Goal: Task Accomplishment & Management: Manage account settings

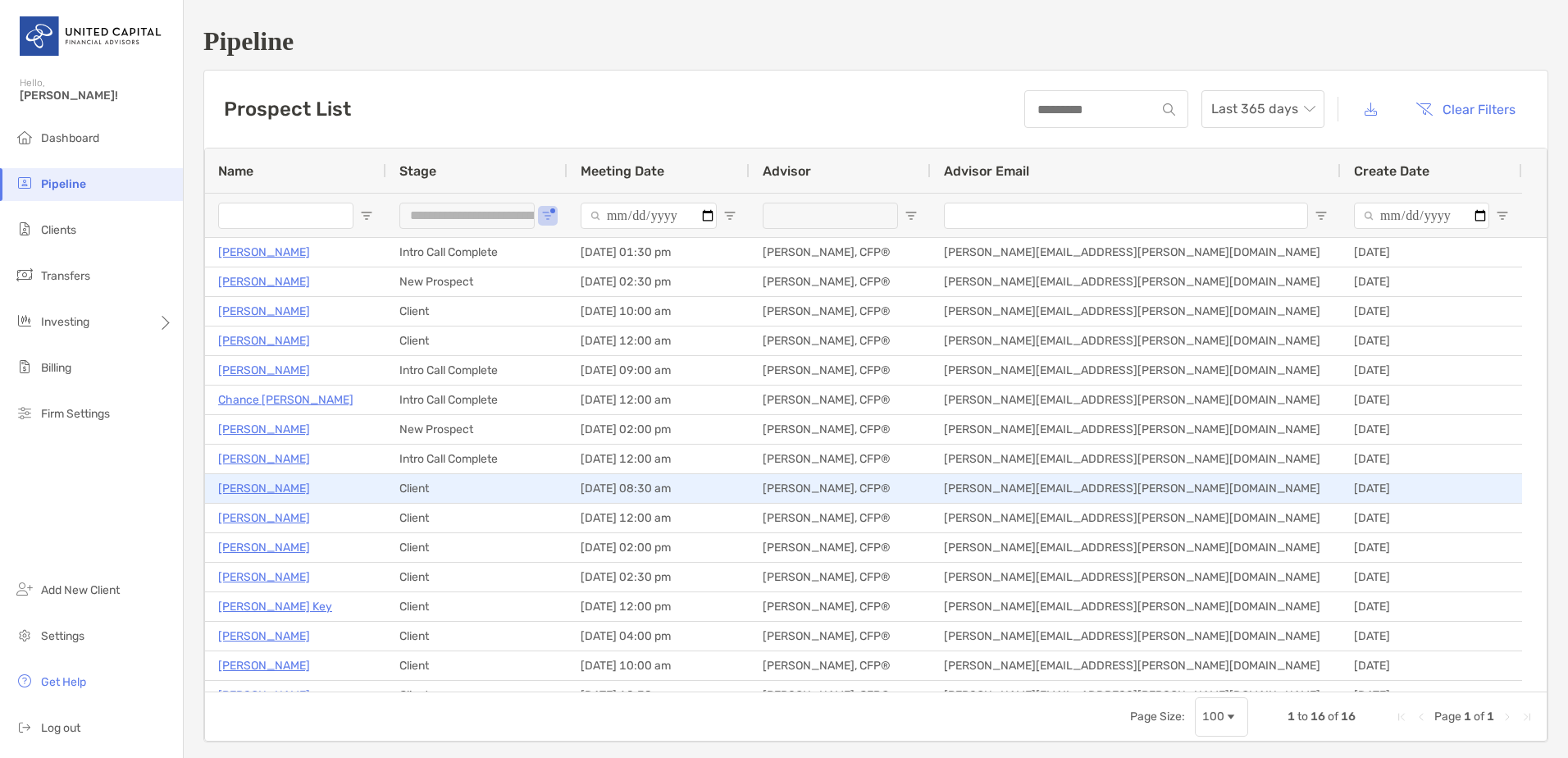
click at [290, 489] on p "[PERSON_NAME]" at bounding box center [264, 488] width 92 height 20
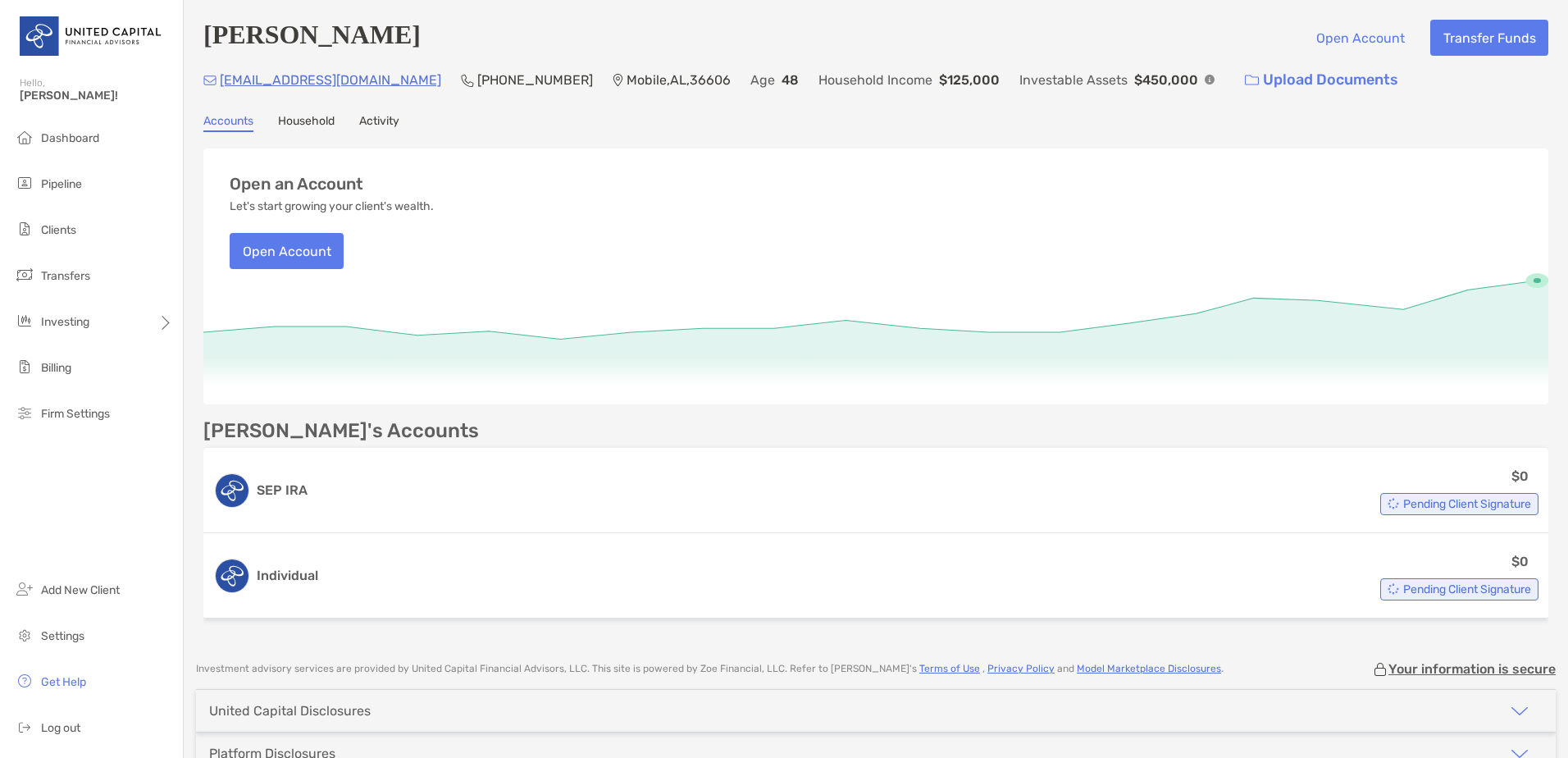
click at [383, 125] on link "Activity" at bounding box center [380, 123] width 40 height 18
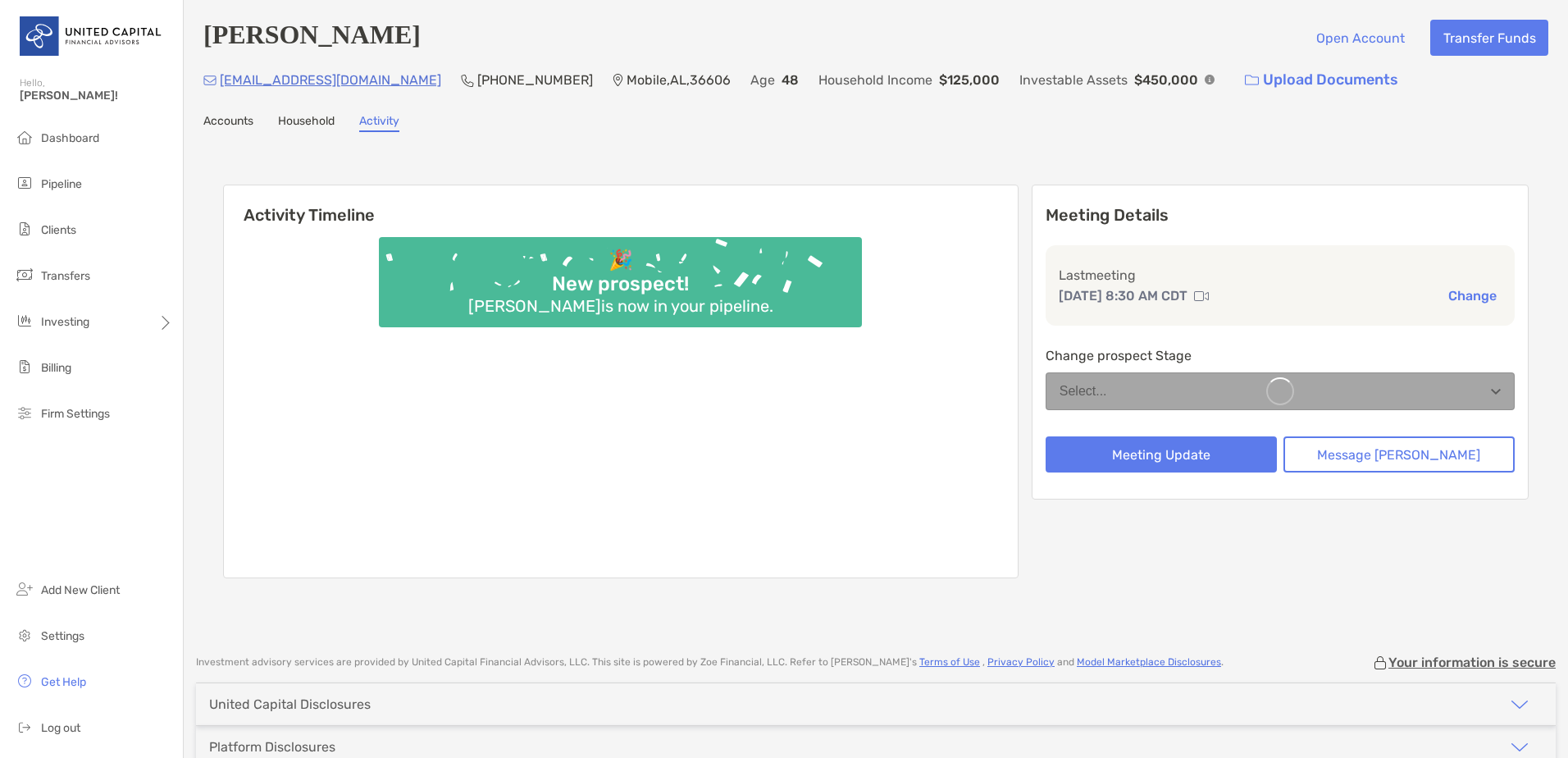
click at [306, 124] on link "Household" at bounding box center [306, 123] width 57 height 18
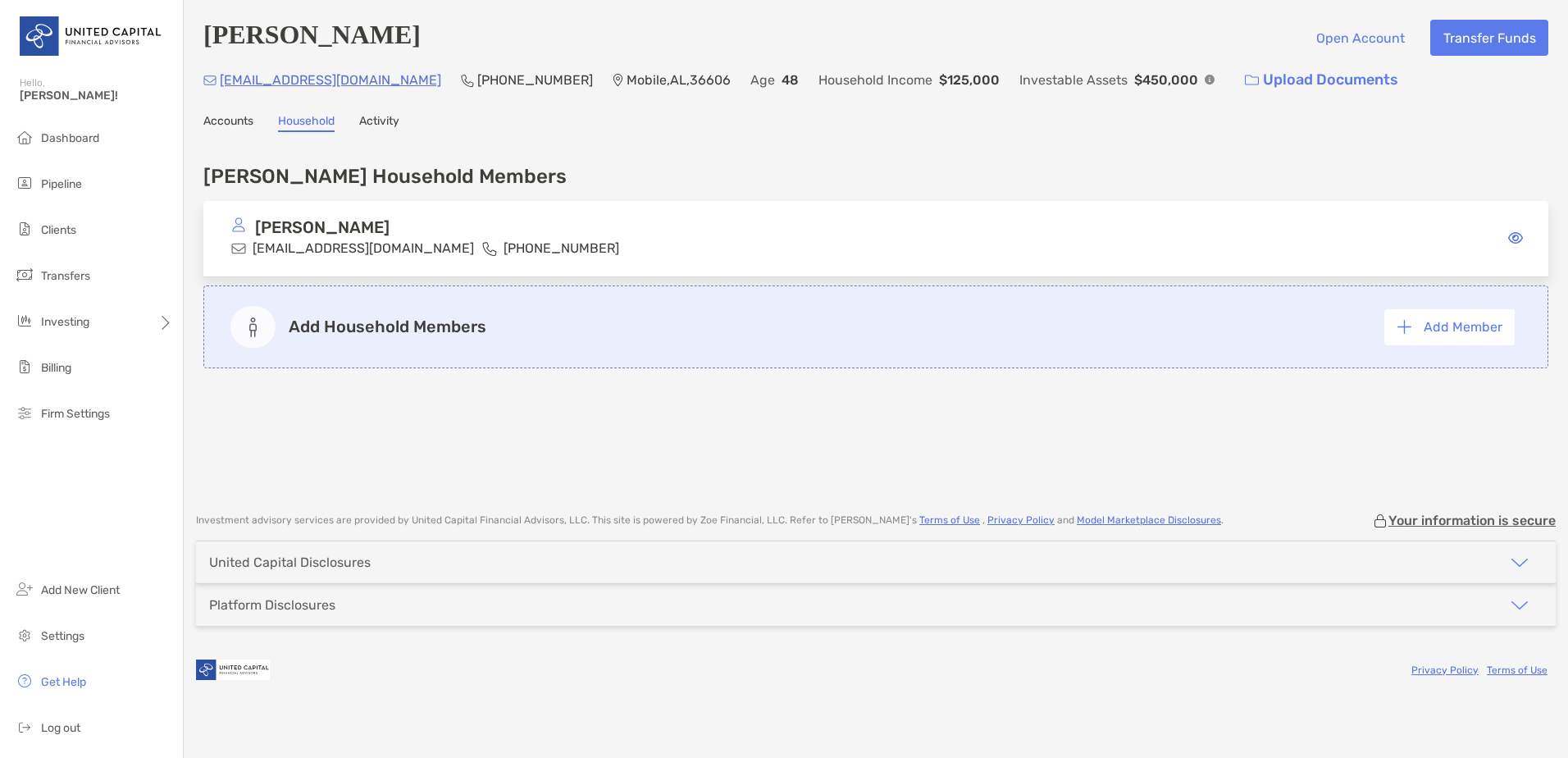
click at [239, 120] on link "Accounts" at bounding box center [228, 123] width 50 height 18
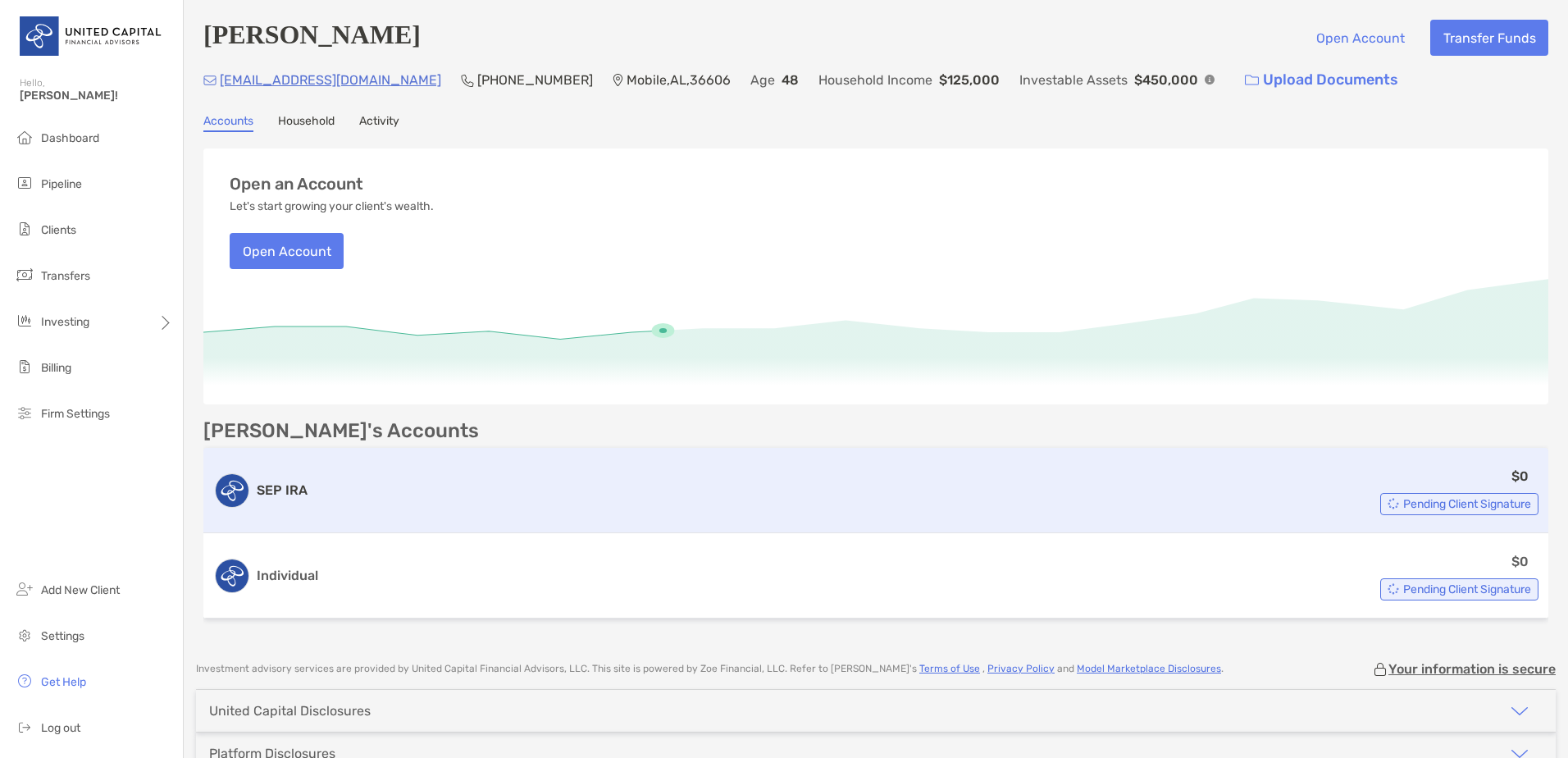
click at [1477, 477] on div "$0 Pending Client Signature" at bounding box center [926, 490] width 1224 height 49
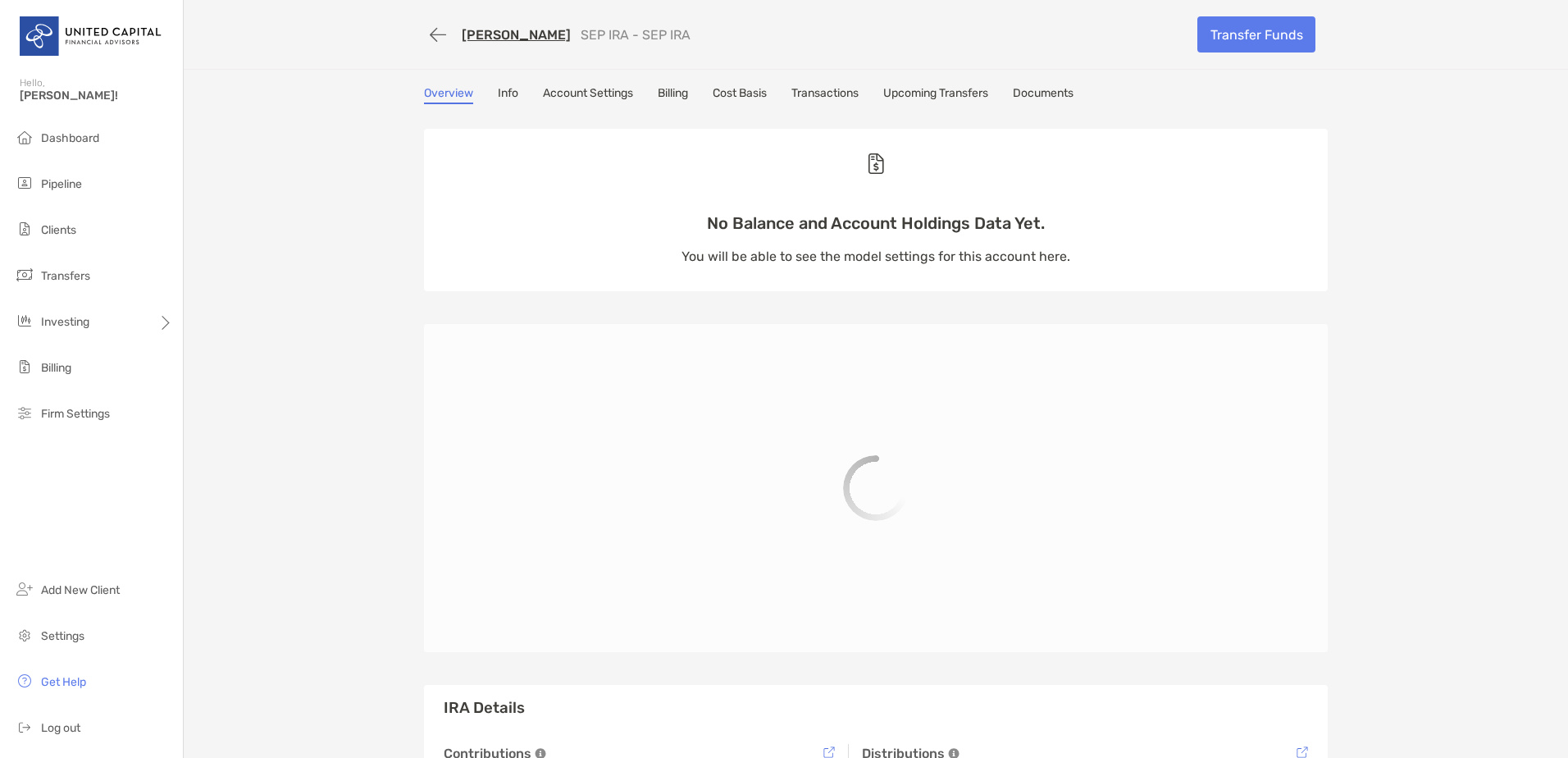
scroll to position [388, 0]
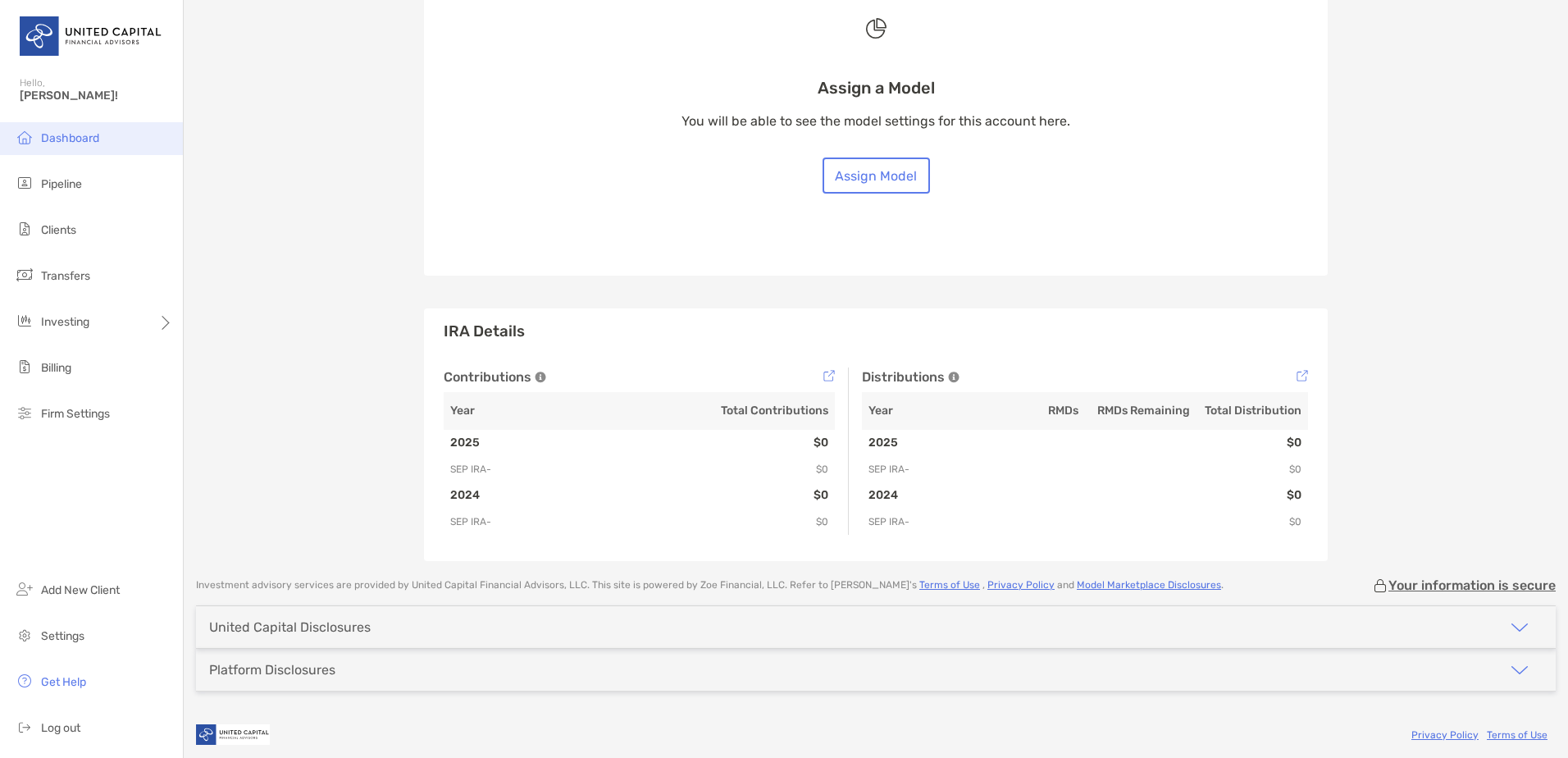
click at [68, 135] on span "Dashboard" at bounding box center [70, 139] width 58 height 14
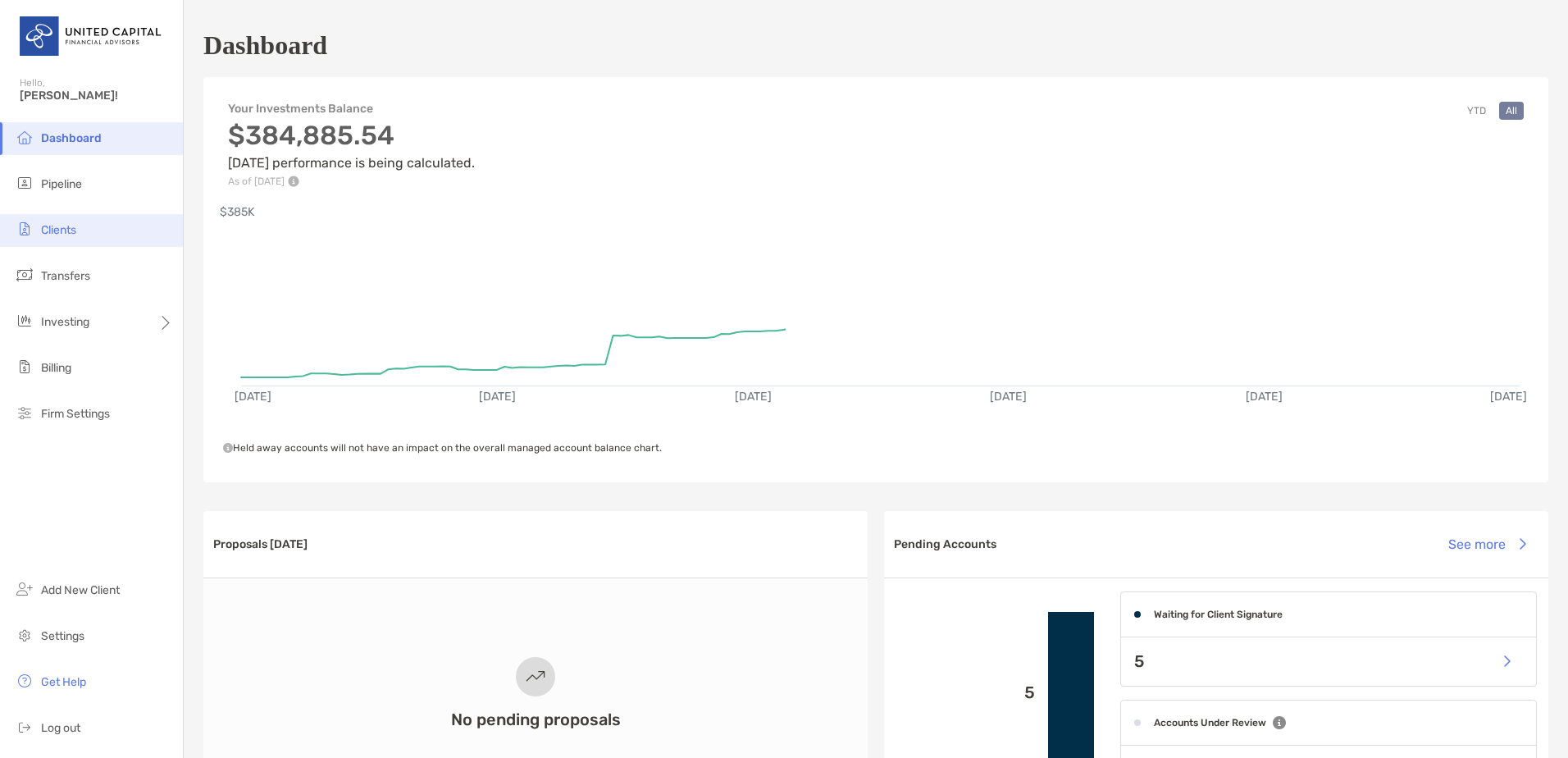
click at [104, 235] on li "Clients" at bounding box center [91, 230] width 183 height 32
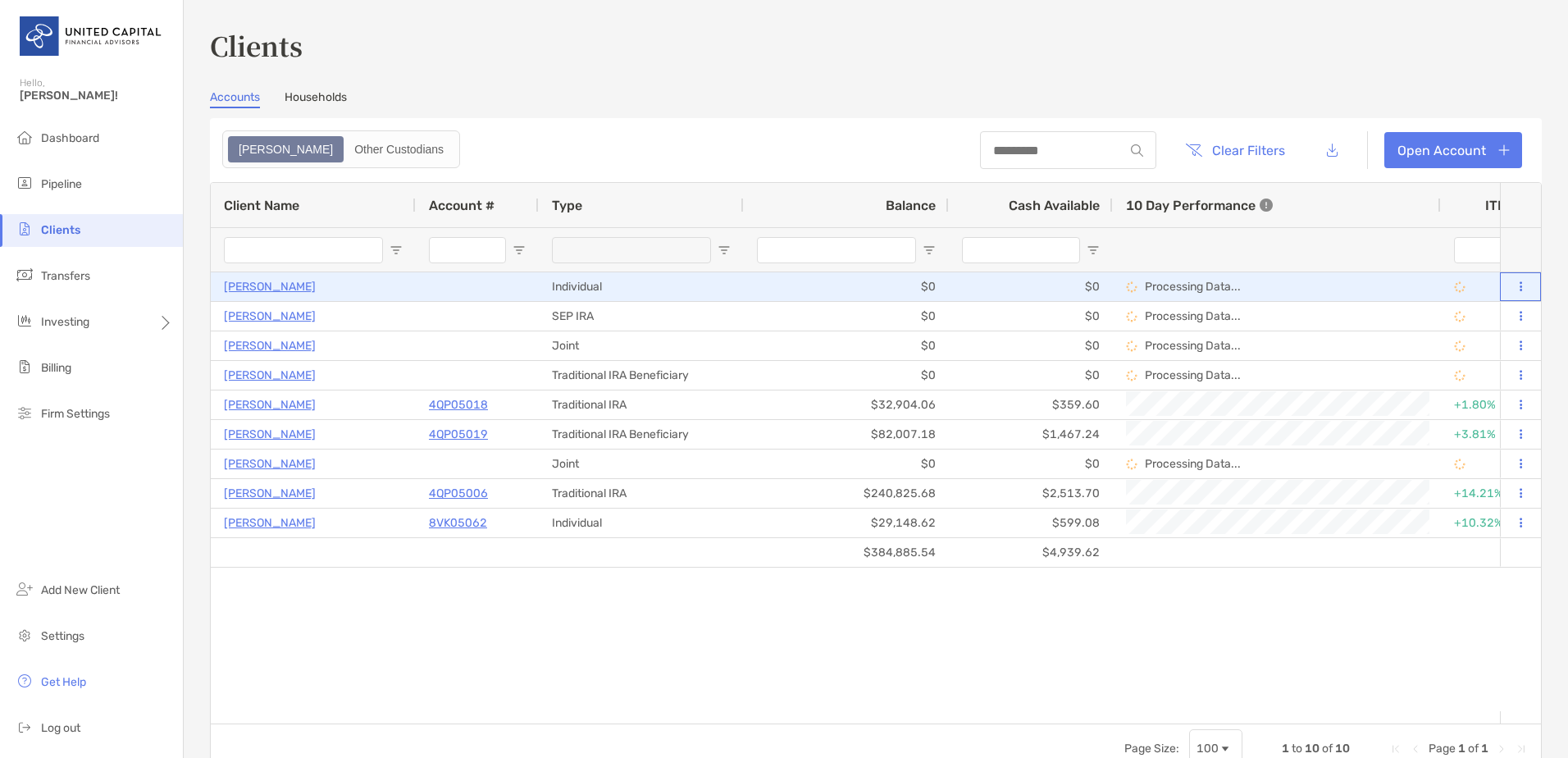
click at [1513, 282] on button at bounding box center [1520, 287] width 15 height 17
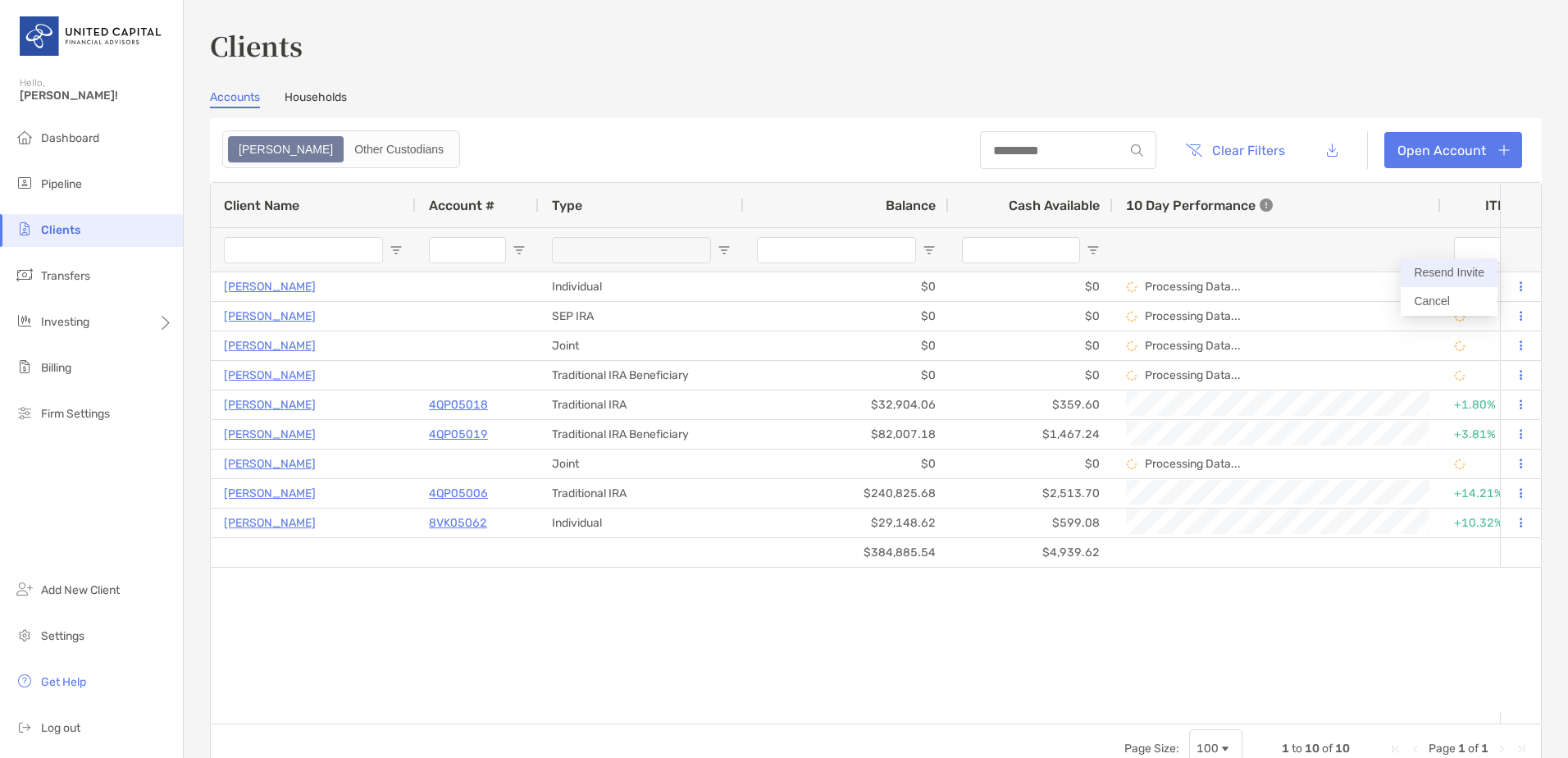
click at [1462, 269] on button "Resend Invite" at bounding box center [1449, 273] width 96 height 29
